Goal: Check status: Check status

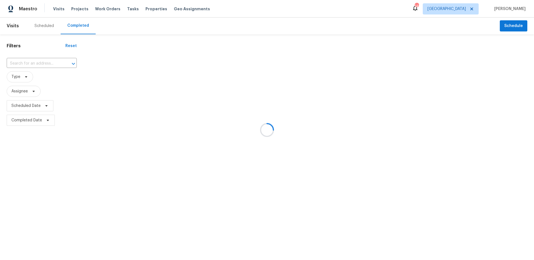
click at [468, 11] on div at bounding box center [267, 130] width 534 height 260
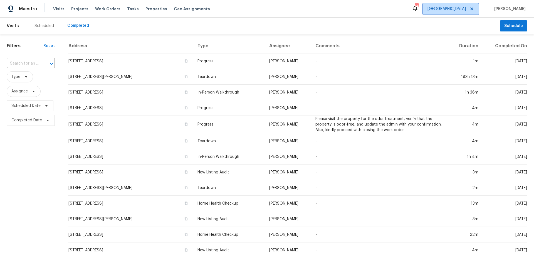
click at [466, 11] on span "[GEOGRAPHIC_DATA]" at bounding box center [447, 9] width 38 height 6
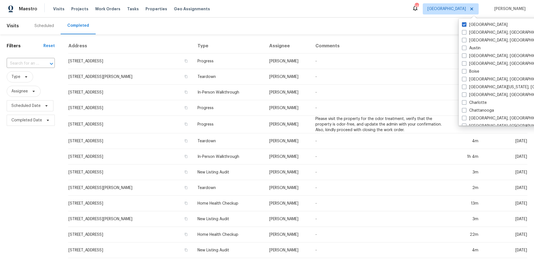
scroll to position [373, 0]
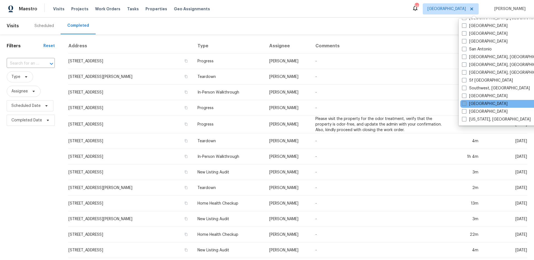
click at [463, 102] on span at bounding box center [464, 103] width 4 height 4
click at [463, 102] on input "[GEOGRAPHIC_DATA]" at bounding box center [464, 103] width 4 height 4
checkbox input "true"
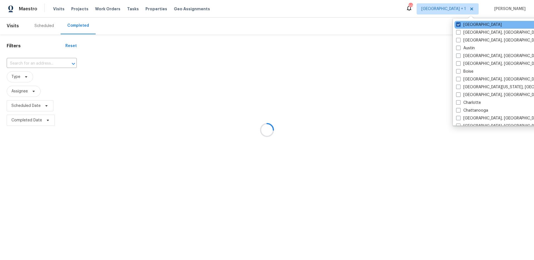
click at [463, 24] on label "[GEOGRAPHIC_DATA]" at bounding box center [479, 25] width 46 height 6
click at [460, 24] on input "[GEOGRAPHIC_DATA]" at bounding box center [458, 24] width 4 height 4
checkbox input "false"
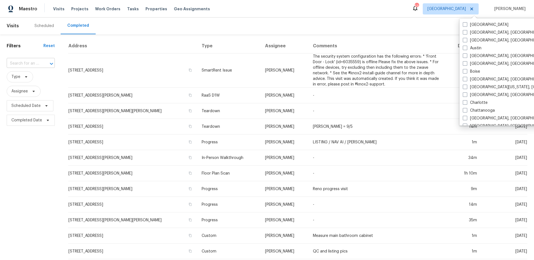
click at [34, 62] on input "text" at bounding box center [23, 63] width 33 height 9
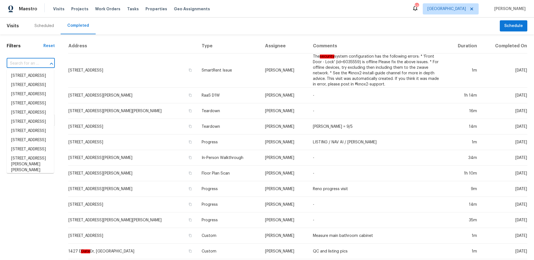
paste input "[STREET_ADDRESS][PERSON_NAME][PERSON_NAME]"
type input "[STREET_ADDRESS][PERSON_NAME][PERSON_NAME]"
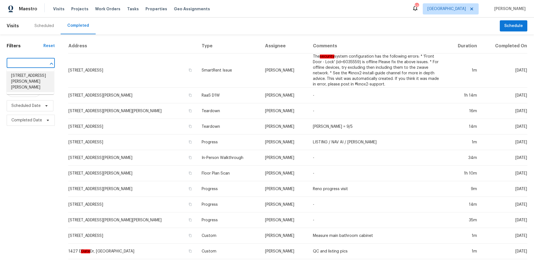
click at [31, 81] on li "[STREET_ADDRESS][PERSON_NAME][PERSON_NAME]" at bounding box center [30, 81] width 47 height 21
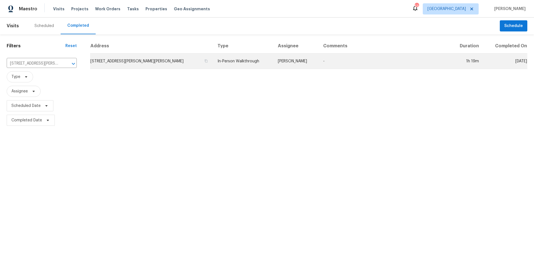
click at [263, 68] on td "In-Person Walkthrough" at bounding box center [243, 61] width 60 height 16
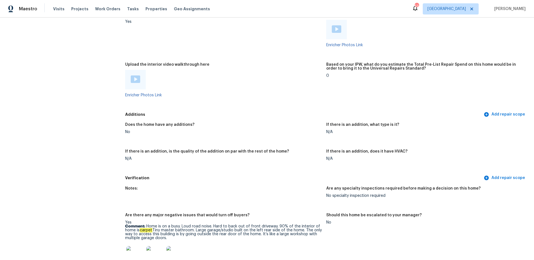
scroll to position [1041, 0]
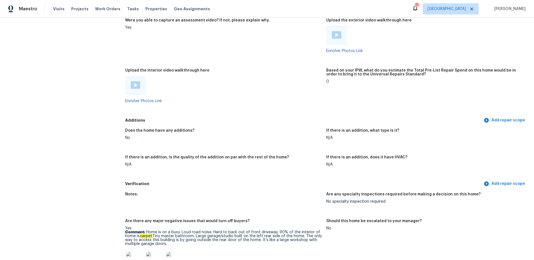
click at [131, 81] on img at bounding box center [135, 85] width 9 height 8
click at [332, 34] on img at bounding box center [336, 35] width 9 height 8
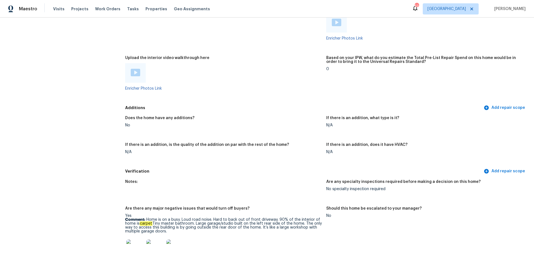
scroll to position [1102, 0]
